Goal: Information Seeking & Learning: Learn about a topic

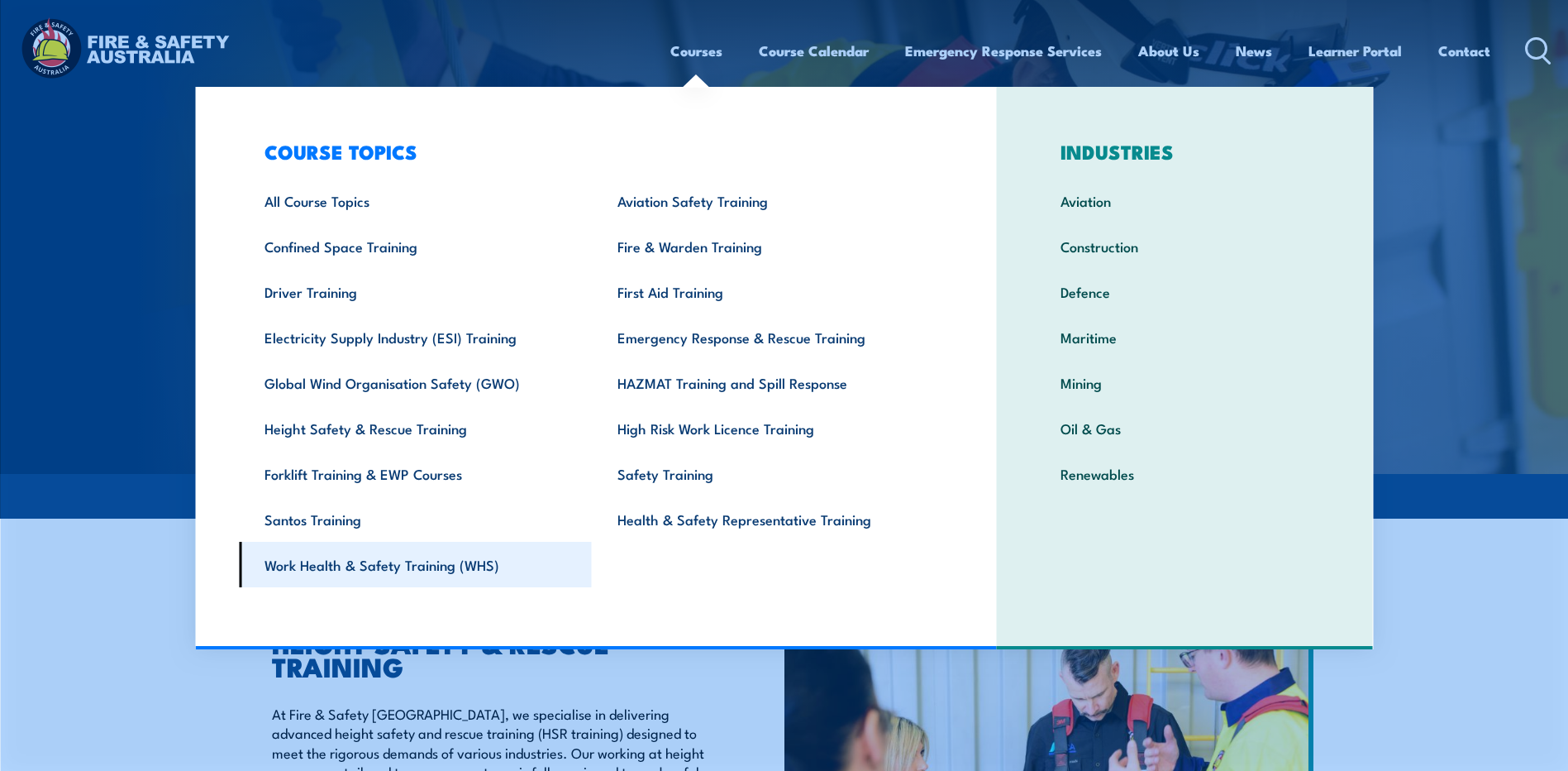
click at [366, 564] on link "Work Health & Safety Training (WHS)" at bounding box center [415, 565] width 353 height 46
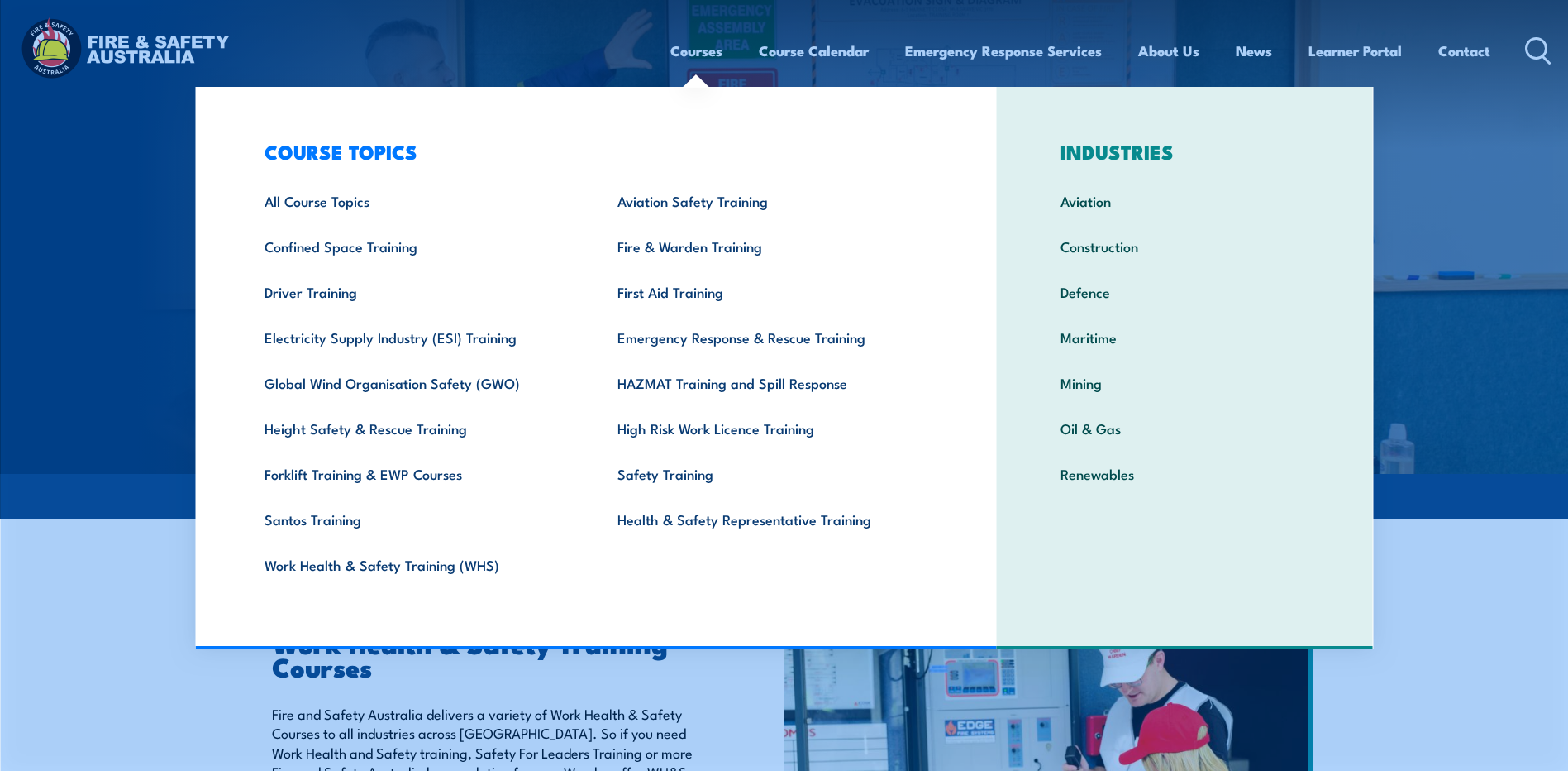
click at [690, 52] on link "Courses" at bounding box center [696, 51] width 52 height 44
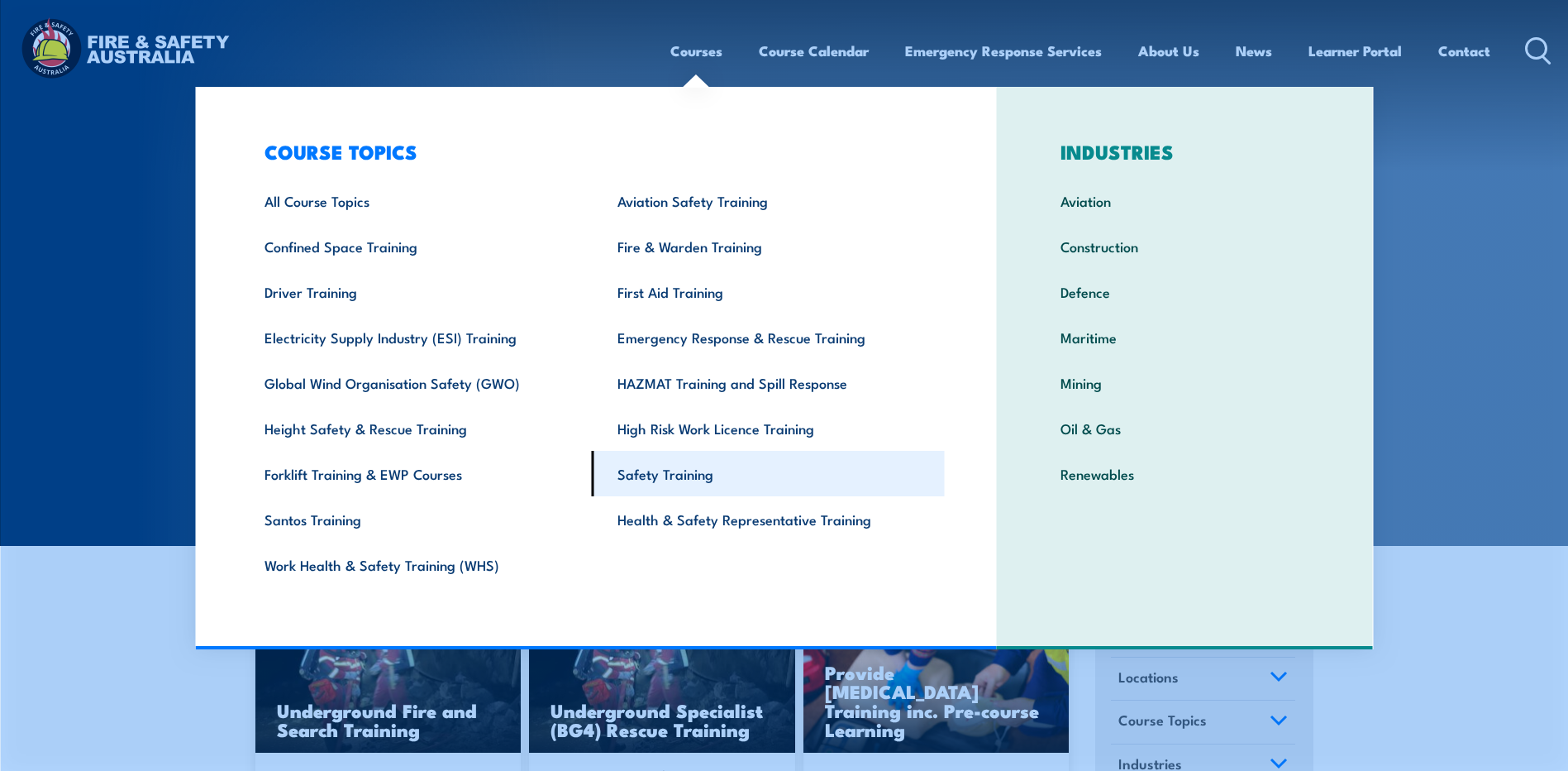
click at [663, 472] on link "Safety Training" at bounding box center [768, 473] width 353 height 46
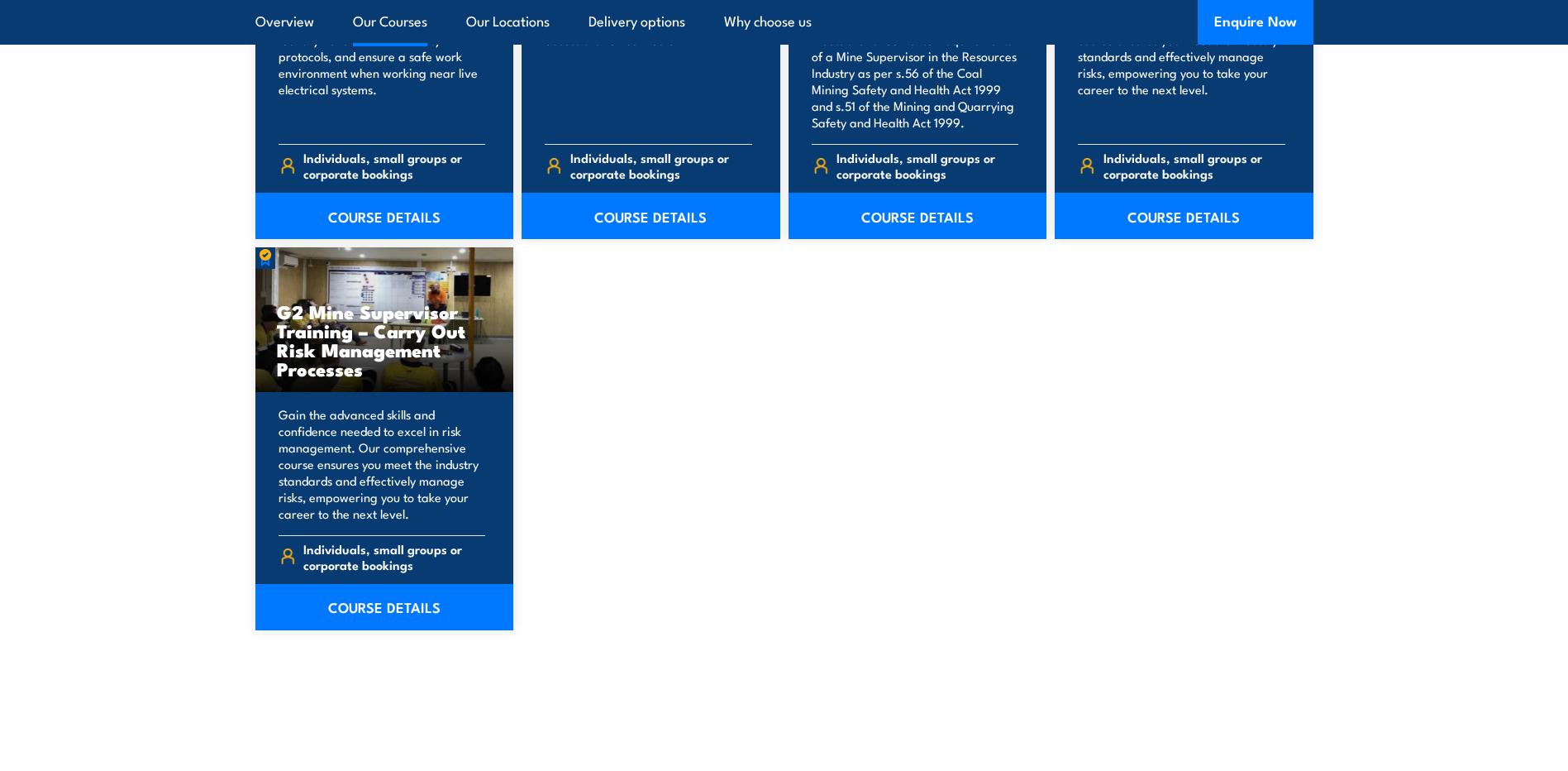
scroll to position [2895, 0]
